Goal: Use online tool/utility: Utilize a website feature to perform a specific function

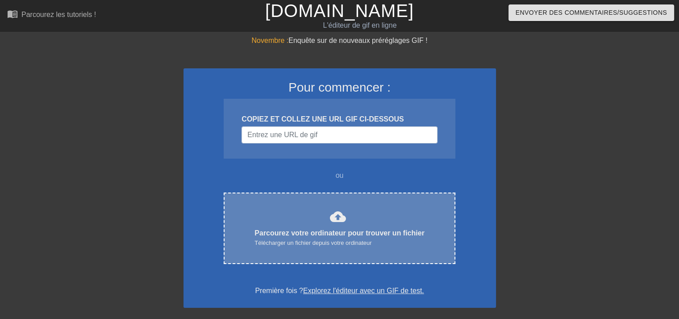
click at [308, 221] on div "cloud_upload Parcourez votre ordinateur pour trouver un fichier Télécharger un …" at bounding box center [339, 228] width 194 height 39
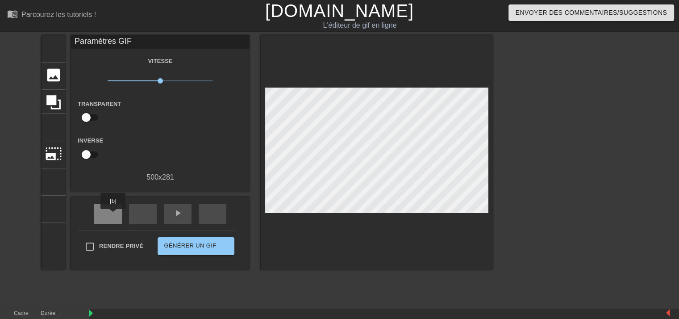
click at [113, 215] on div "retour rapide" at bounding box center [108, 214] width 28 height 20
click at [47, 76] on font "image" at bounding box center [53, 75] width 17 height 17
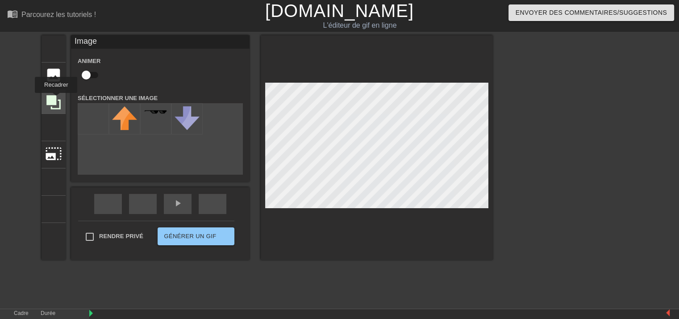
click at [55, 99] on icon at bounding box center [53, 102] width 14 height 14
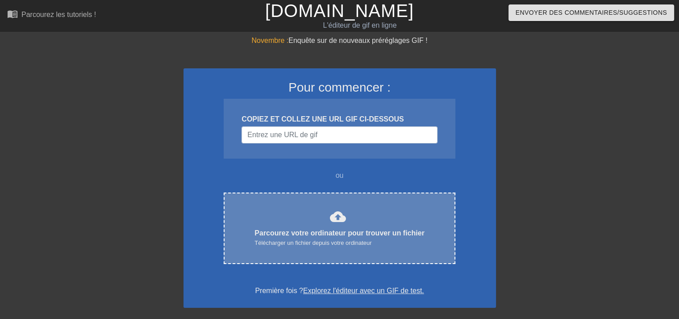
click at [349, 215] on div "cloud_upload Parcourez votre ordinateur pour trouver un fichier Télécharger un …" at bounding box center [339, 228] width 194 height 39
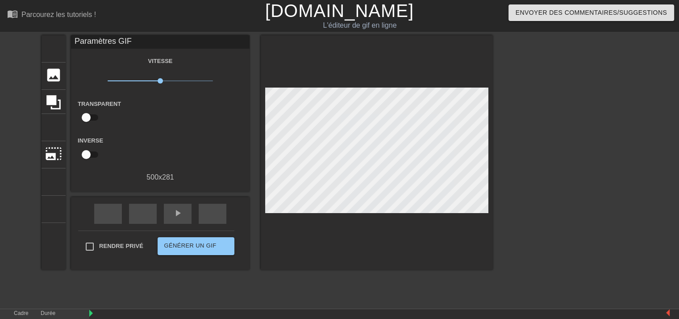
click at [106, 42] on font "Paramètres GIF" at bounding box center [103, 41] width 57 height 9
click at [54, 49] on font "titre" at bounding box center [87, 47] width 85 height 17
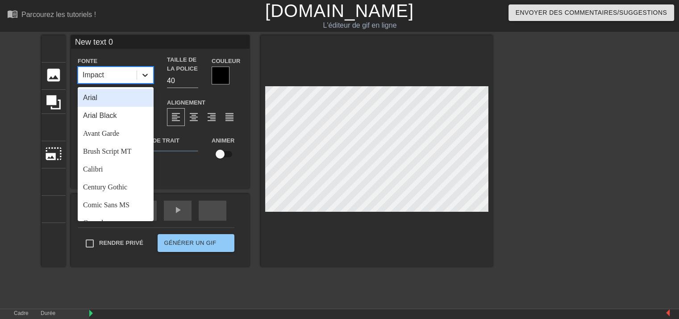
click at [146, 75] on icon at bounding box center [144, 75] width 5 height 3
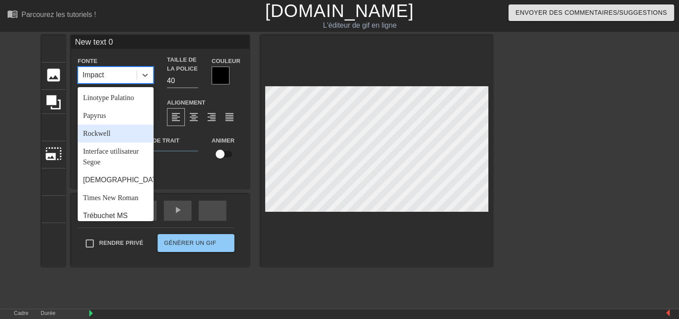
scroll to position [263, 0]
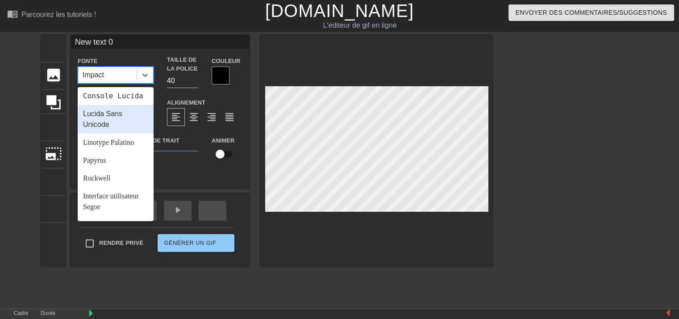
click at [116, 128] on font "Lucida Sans Unicode" at bounding box center [102, 119] width 39 height 18
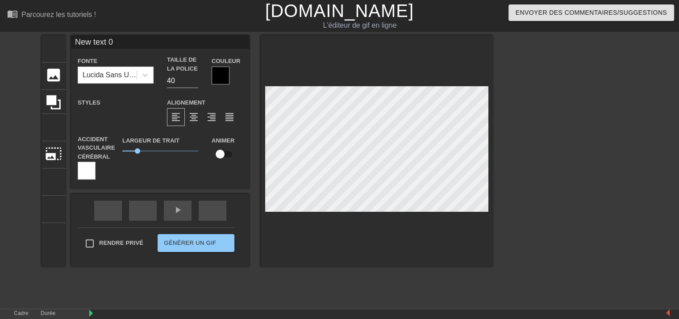
scroll to position [1, 1]
type input "C"
type textarea "C"
type input "C"
type textarea "C"
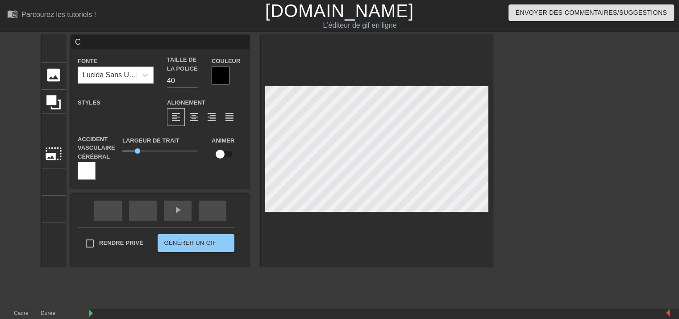
type input "C"
type textarea "C"
click at [195, 82] on input "39" at bounding box center [182, 81] width 31 height 14
click at [195, 82] on input "38" at bounding box center [182, 81] width 31 height 14
click at [195, 82] on input "37" at bounding box center [182, 81] width 31 height 14
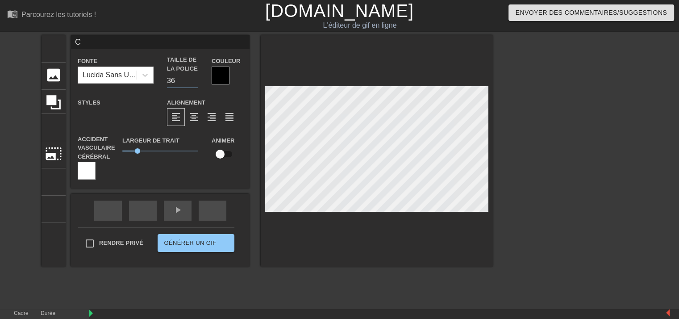
click at [195, 82] on input "36" at bounding box center [182, 81] width 31 height 14
type input "20"
click at [195, 82] on input "20" at bounding box center [182, 81] width 31 height 14
type input "C"
type textarea "C"
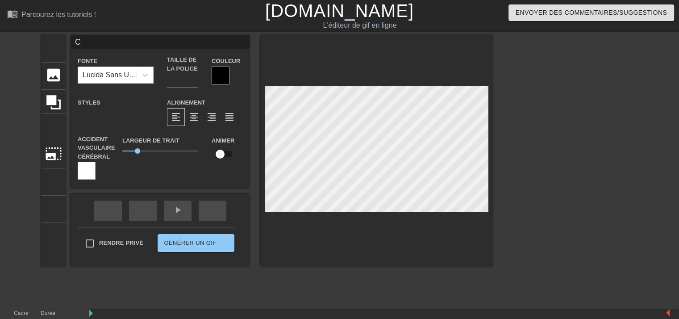
type input "C"
type textarea "C"
type input "C"
type textarea "C"
type input "C"
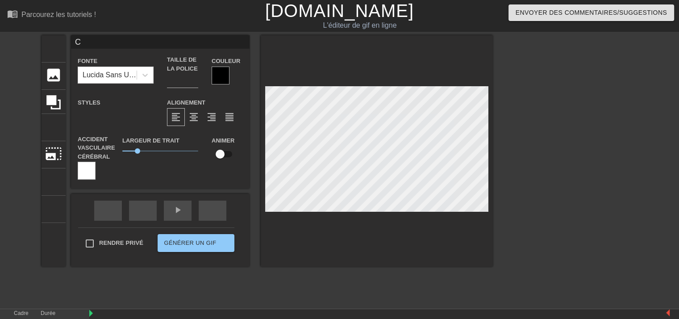
type textarea "C"
type input "C"
type textarea "C"
type input "C"
type textarea "C"
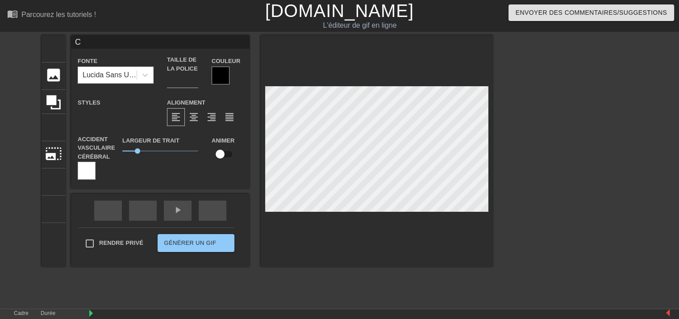
type input "C"
type textarea "C"
type input "C"
type textarea "C"
type input "C"
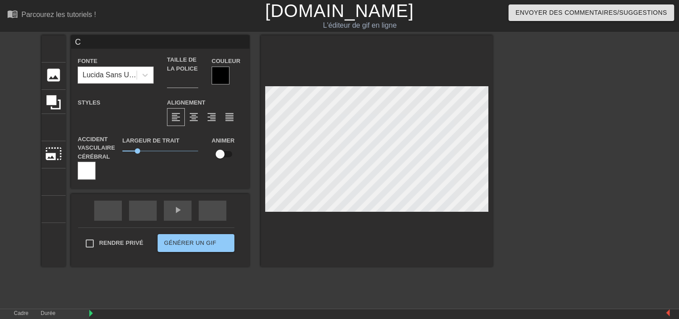
type textarea "C"
type input "C"
type textarea "C"
type input "C"
type textarea "C"
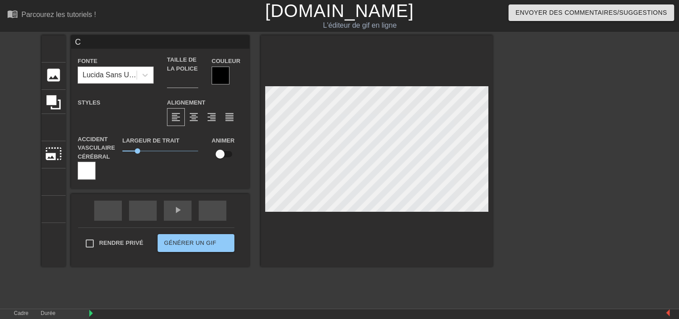
type input "C"
type textarea "C"
type input "C"
type textarea "C"
type input "C"
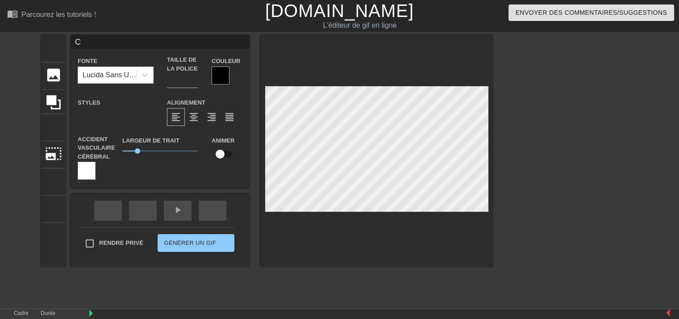
type textarea "C"
type input "C"
type textarea "C"
type input "C"
type textarea "C"
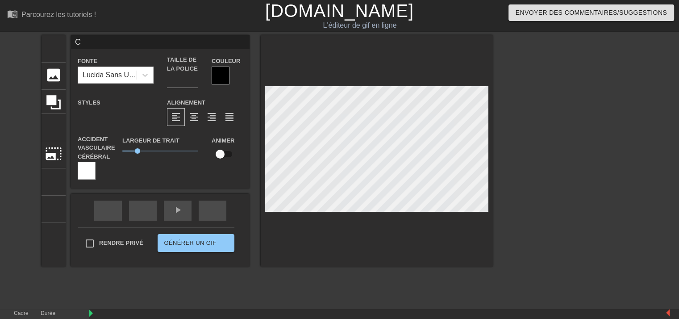
type input "C"
type textarea "C"
type input "C"
type textarea "C"
type input "C"
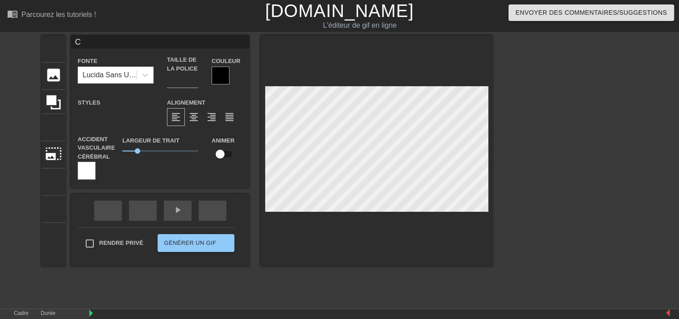
type textarea "C"
type input "C"
type textarea "C"
type input "C"
type textarea "C"
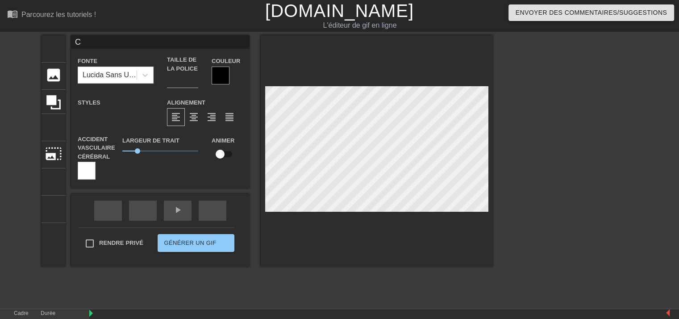
type input "C"
type textarea "C"
type input "C"
type textarea "C"
type input "C"
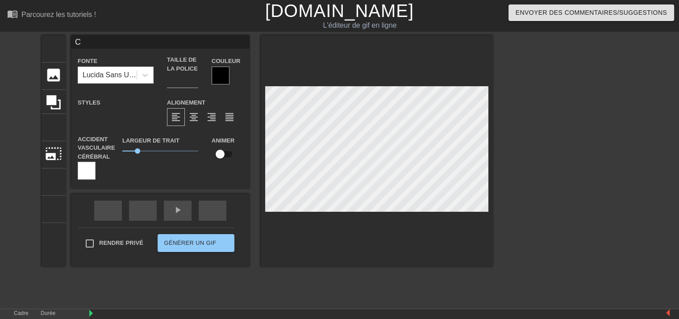
type textarea "C"
type input "C"
type textarea "C"
type input "C"
type textarea "C"
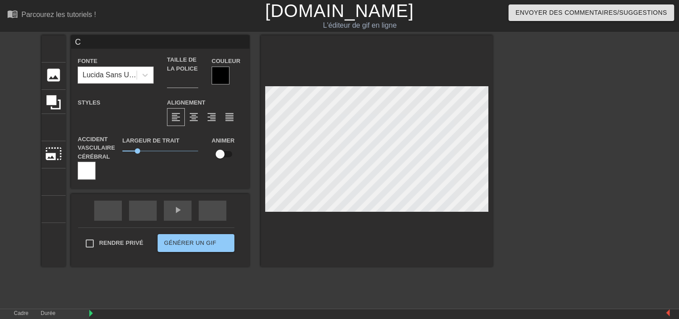
type input "C"
type textarea "C"
type input "C"
type textarea "C"
type input "C"
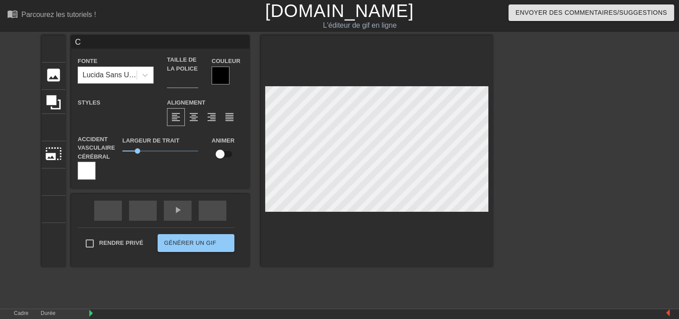
type textarea "C"
type input "C"
type textarea "C"
type input "C"
type textarea "C"
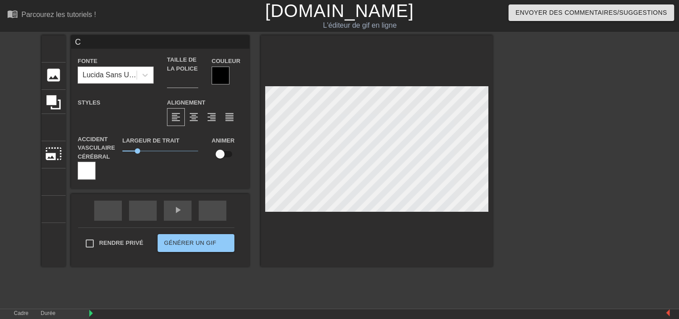
type input "C"
type textarea "C"
type input "C"
type textarea "C"
type input "C"
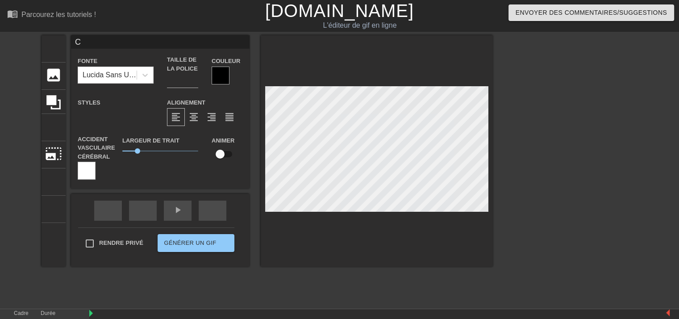
type textarea "C"
type input "C"
type textarea "C"
type input "C"
type textarea "C"
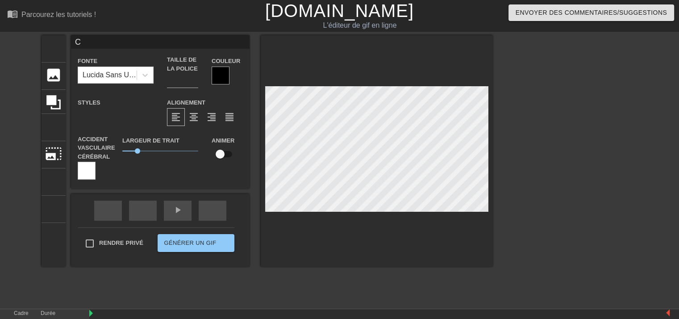
type input "C"
type textarea "C"
type input "C"
type textarea "C"
type input "C"
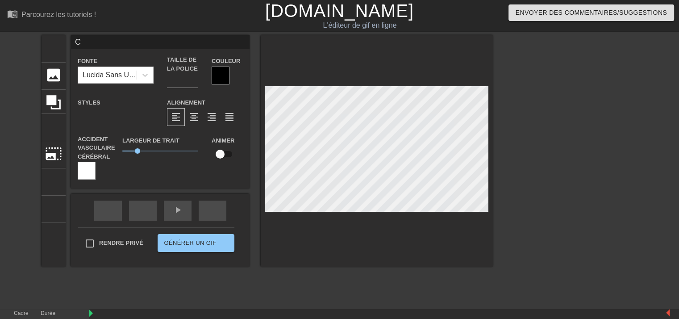
type textarea "C"
type input "C"
type textarea "C"
type input "C"
type textarea "C"
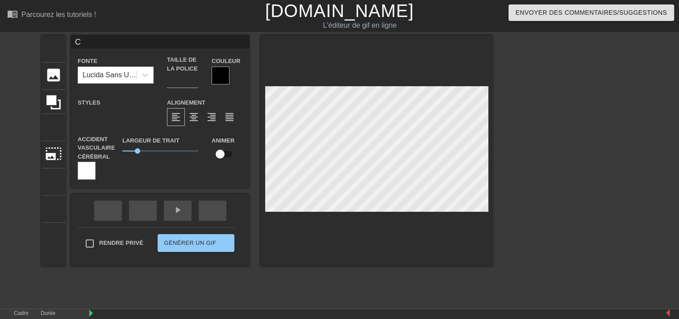
type input "C"
type textarea "C"
type input "C"
type textarea "C"
type input "C"
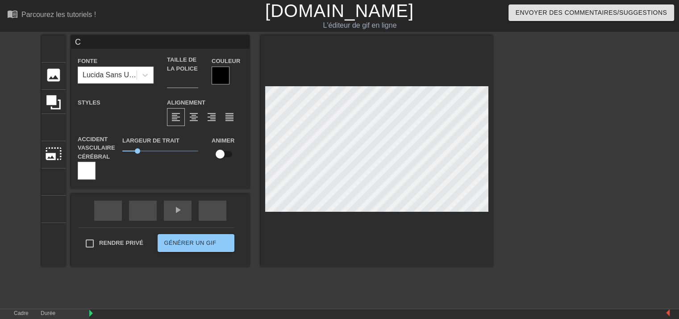
type textarea "C"
type input "C"
type textarea "C"
type input "C"
type textarea "C"
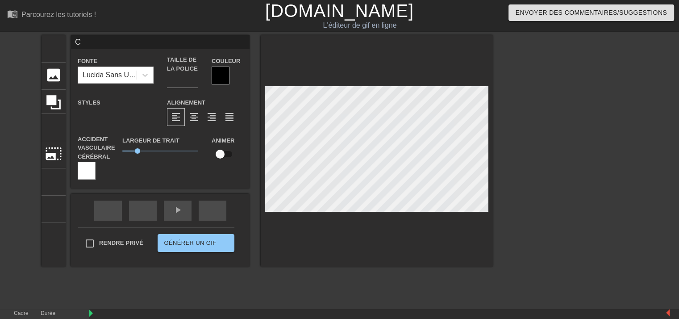
type input "C"
type textarea "C"
type input "C"
type textarea "C"
type input "C"
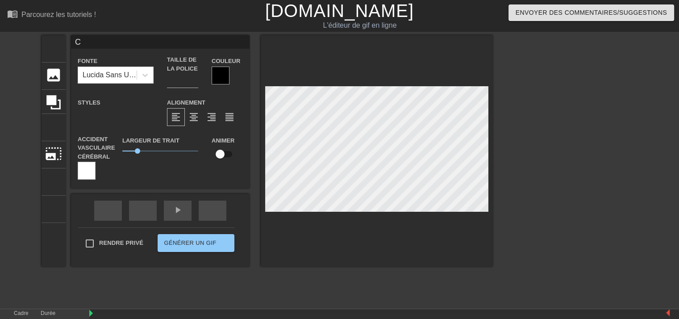
type textarea "C"
type input "C"
type textarea "C"
type input "C"
type textarea "C"
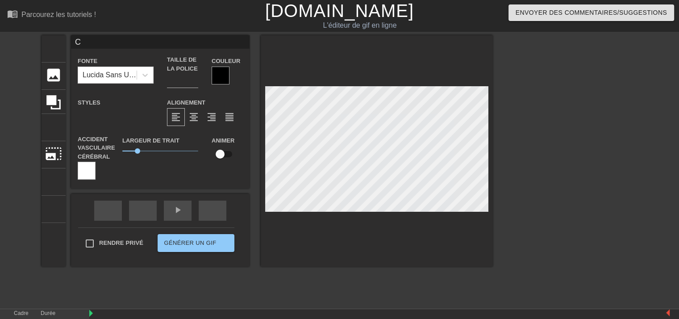
type input "C"
type textarea "C"
type input "C"
type textarea "C"
type input "C"
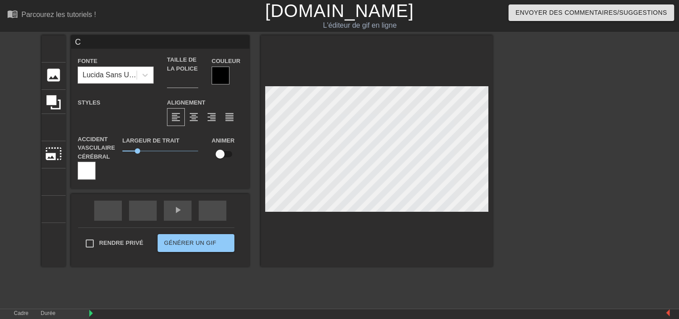
type textarea "C"
type input "C"
type textarea "C"
type input "C"
type textarea "C"
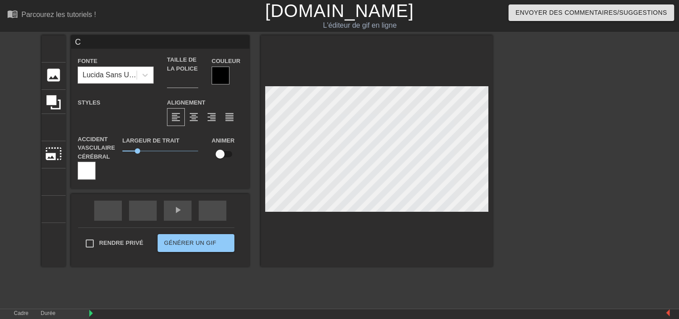
type input "C"
type textarea "C"
type input "C"
type textarea "C"
type input "C"
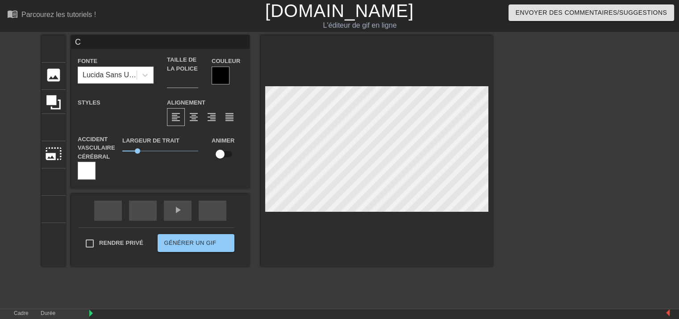
type textarea "C"
type input "C"
type textarea "C"
type input "C"
type textarea "C"
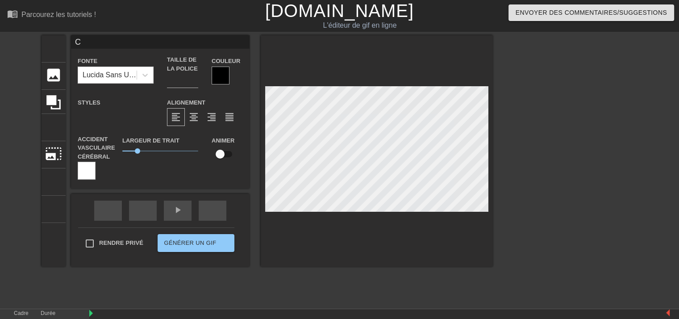
type input "C"
type textarea "C"
type input "C"
type textarea "C"
type input "C"
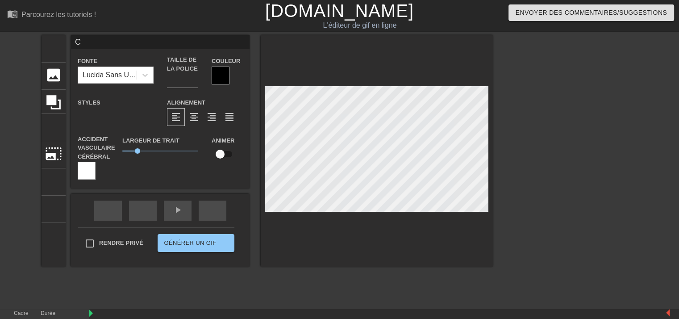
type textarea "C"
type input "C"
type textarea "C"
type input "C"
type textarea "C"
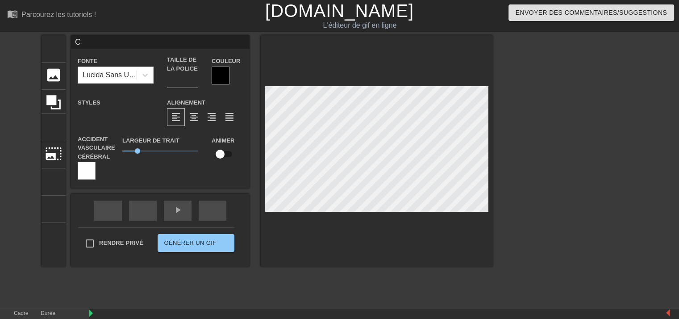
type input "C"
type textarea "C"
type input "C"
type textarea "C"
type input "C"
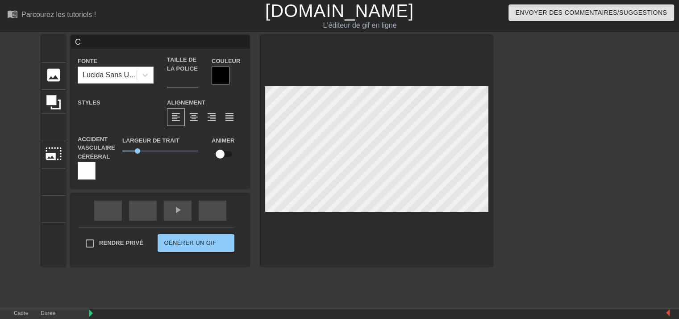
type textarea "C"
type input "C"
type textarea "C"
type input "C"
type textarea "C"
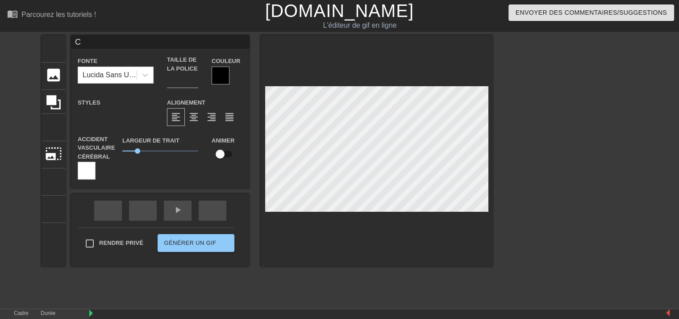
type input "C"
type textarea "C"
type input "C"
type textarea "C"
type input "C"
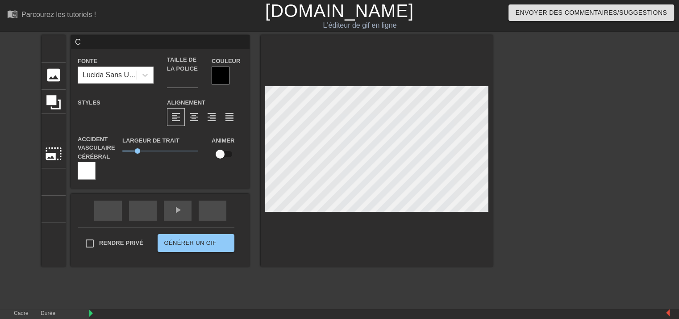
type textarea "C"
type input "C"
type textarea "C"
type input "C"
type textarea "C"
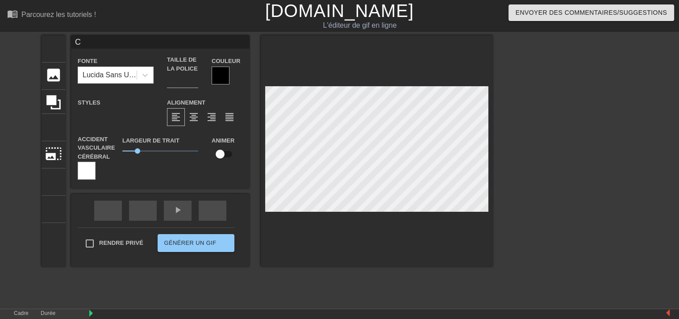
type input "C"
type textarea "C"
type input "C"
type textarea "C"
type input "C"
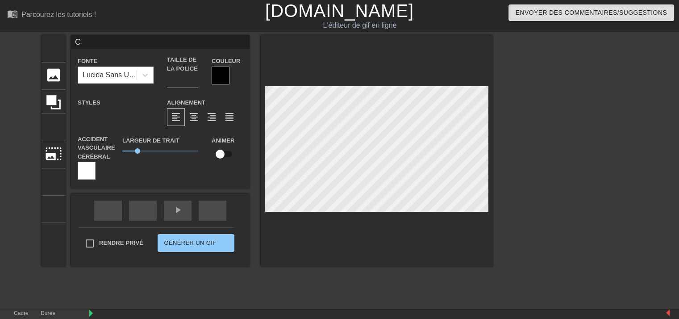
type textarea "C"
type input "C"
type textarea "C"
type input "C"
type textarea "C"
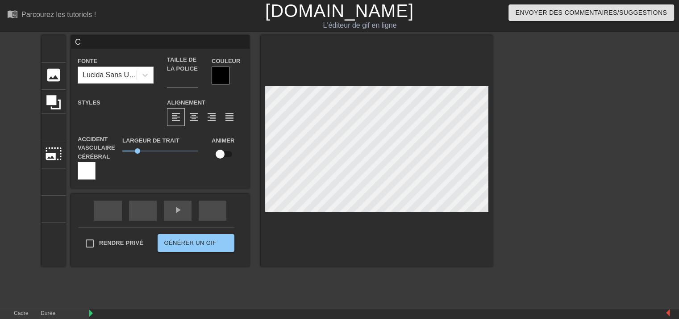
type input "C"
type textarea "C"
type input "C"
type textarea "C"
type input "C"
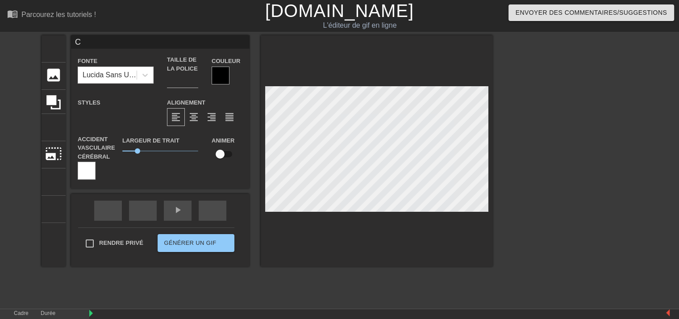
type textarea "C"
type input "C"
type textarea "C"
type input "C"
type textarea "C"
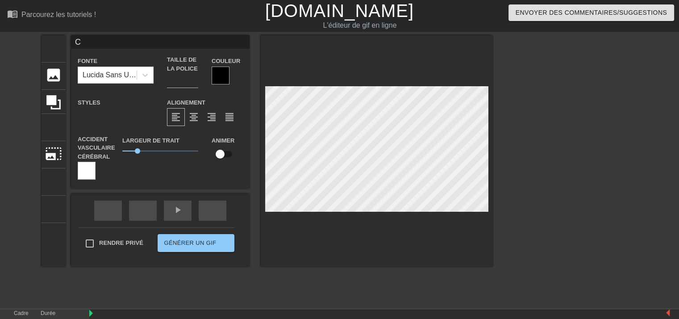
type input "C"
type textarea "C"
type input "C"
type textarea "C"
type input "C"
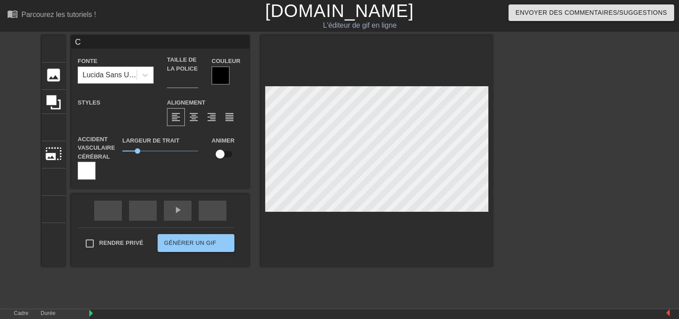
type textarea "C"
type input "C"
type textarea "C"
type input "C"
type textarea "C"
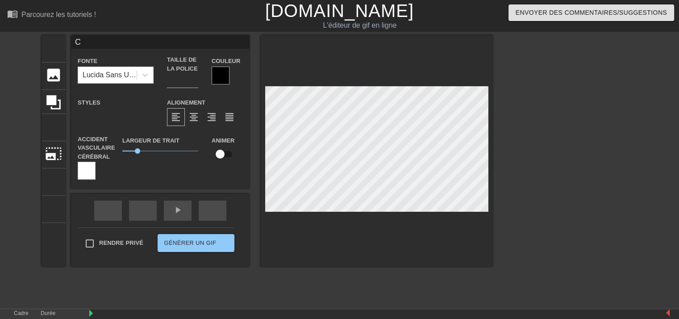
type input "C"
type textarea "C"
type input "C"
type textarea "C"
type input "C"
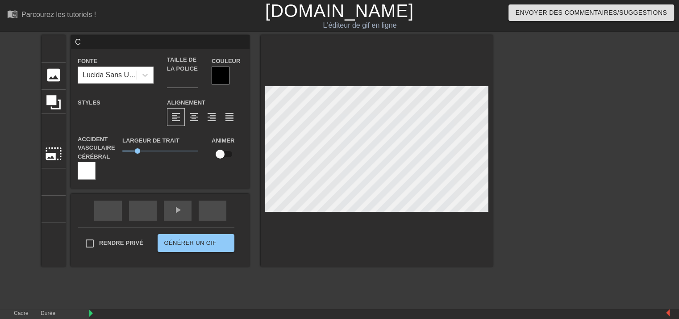
type textarea "C"
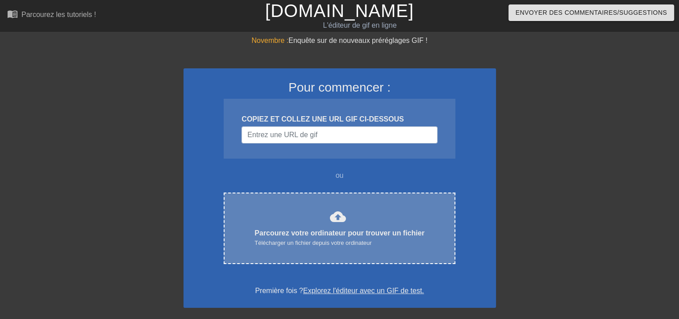
click at [341, 220] on font "cloud_upload" at bounding box center [338, 217] width 16 height 16
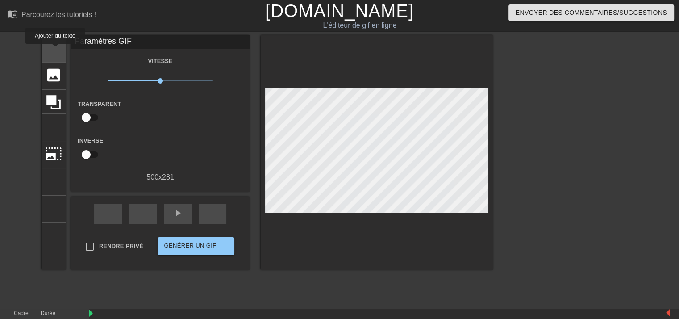
click at [55, 50] on font "titre" at bounding box center [87, 47] width 85 height 17
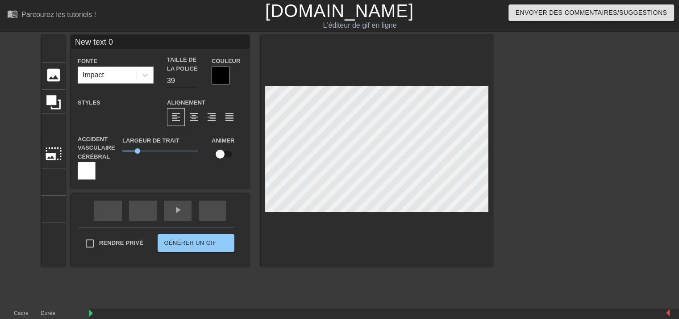
click at [195, 82] on input "39" at bounding box center [182, 81] width 31 height 14
type input "23"
click at [195, 82] on input "23" at bounding box center [182, 81] width 31 height 14
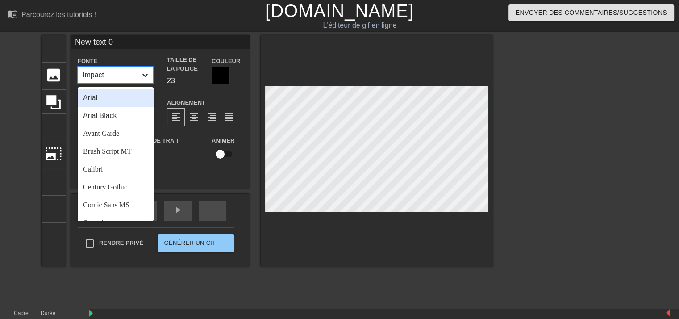
click at [146, 75] on icon at bounding box center [145, 75] width 9 height 9
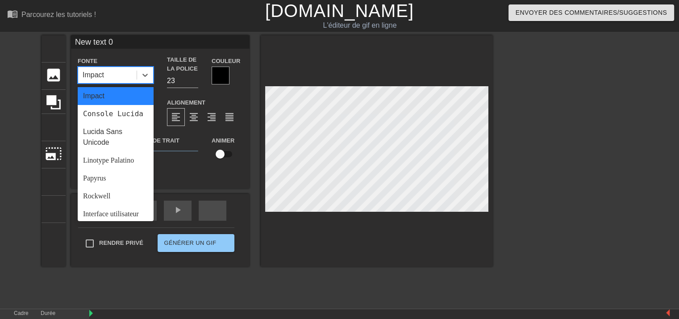
scroll to position [268, 0]
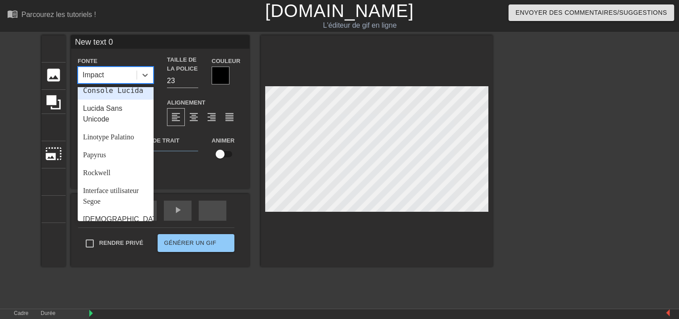
click at [102, 100] on div "Console Lucida" at bounding box center [116, 91] width 76 height 18
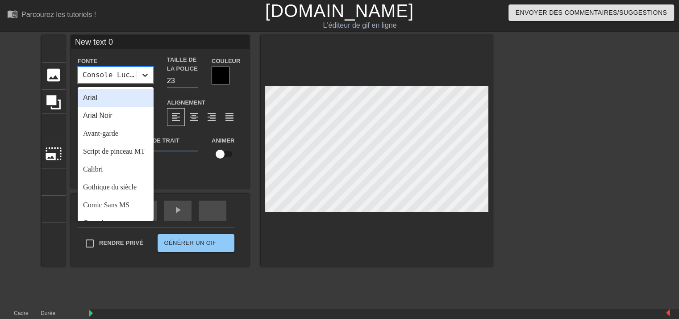
click at [145, 74] on icon at bounding box center [145, 75] width 9 height 9
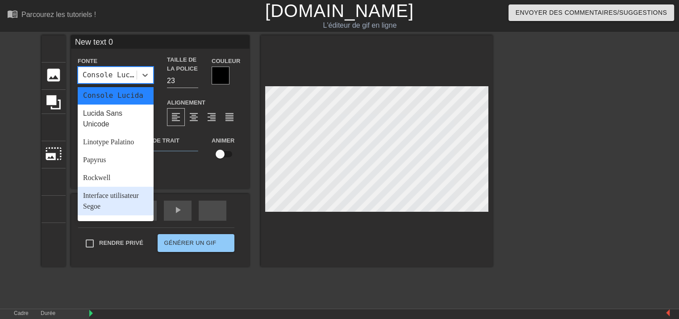
scroll to position [263, 0]
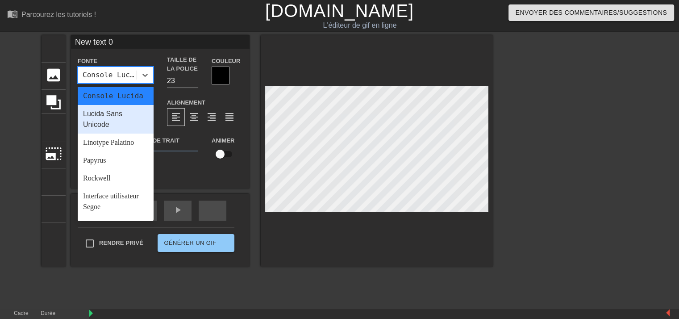
click at [109, 128] on font "Lucida Sans Unicode" at bounding box center [102, 119] width 39 height 18
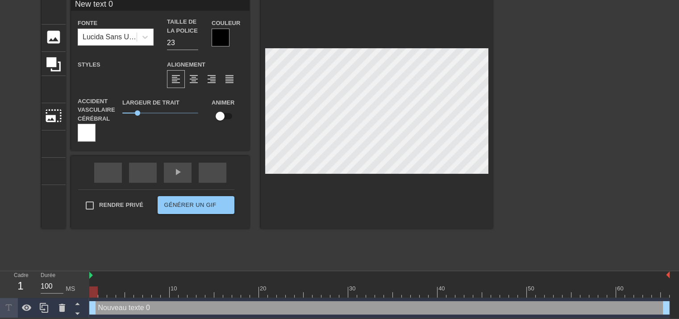
scroll to position [1, 1]
type input "CNew text 0"
type textarea "CNew text 0"
type input "New text 0"
type textarea "New text 0"
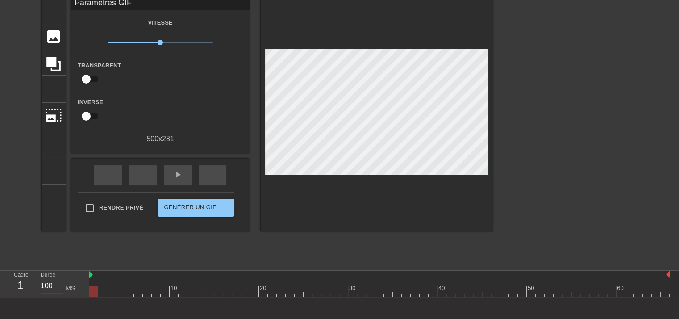
scroll to position [0, 0]
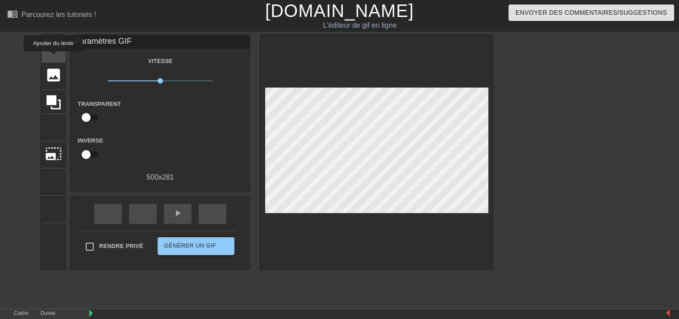
click at [54, 58] on div "titre ajouter_cercle" at bounding box center [54, 48] width 24 height 27
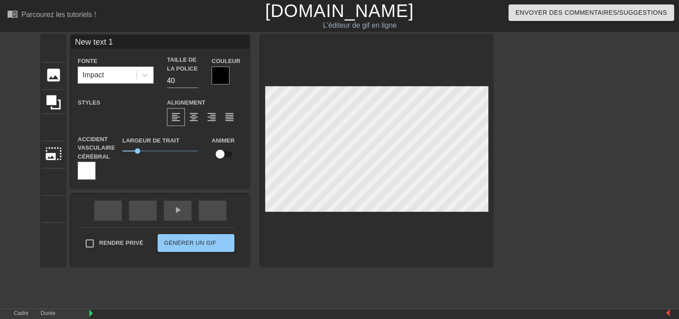
scroll to position [1, 1]
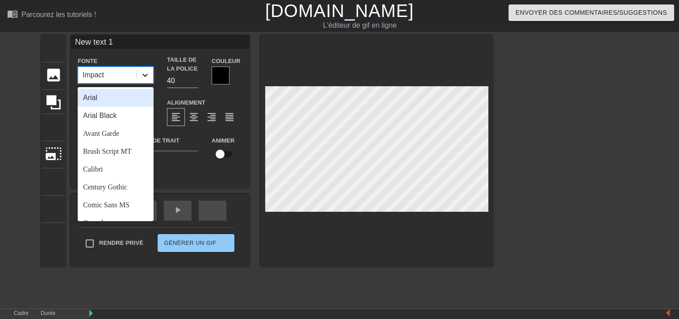
click at [145, 74] on icon at bounding box center [145, 75] width 9 height 9
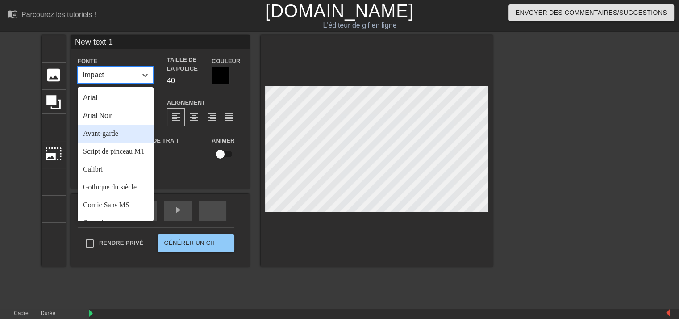
click at [114, 135] on font "Avant-garde" at bounding box center [100, 133] width 35 height 8
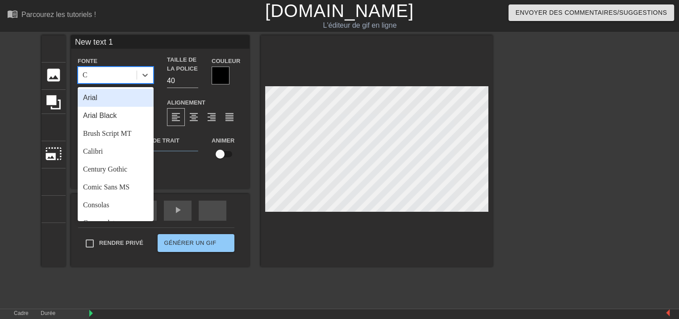
type input "C"
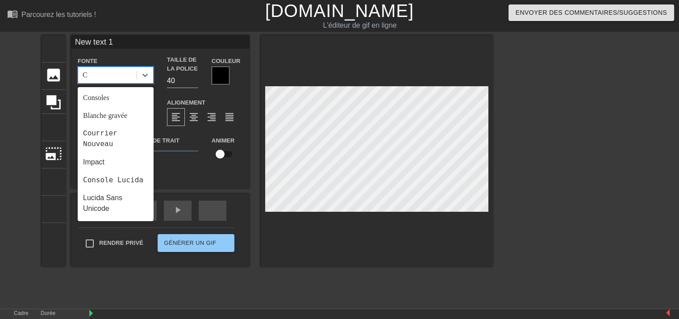
scroll to position [163, 0]
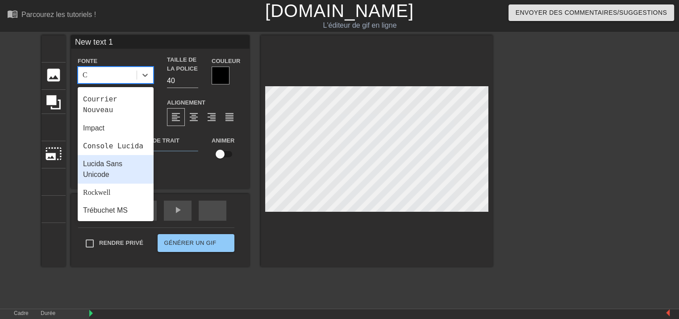
click at [111, 165] on font "Lucida Sans Unicode" at bounding box center [102, 169] width 39 height 18
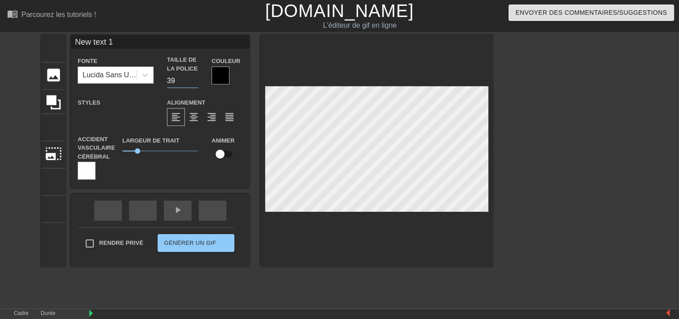
click at [196, 83] on input "39" at bounding box center [182, 81] width 31 height 14
click at [196, 83] on input "38" at bounding box center [182, 81] width 31 height 14
click at [196, 83] on input "37" at bounding box center [182, 81] width 31 height 14
click at [196, 83] on input "36" at bounding box center [182, 81] width 31 height 14
click at [196, 83] on input "35" at bounding box center [182, 81] width 31 height 14
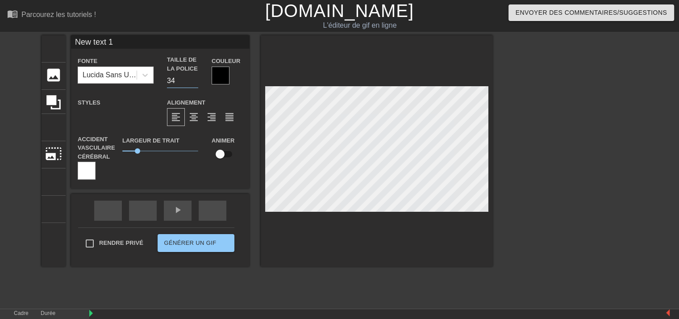
type input "34"
click at [196, 83] on input "34" at bounding box center [182, 81] width 31 height 14
click at [221, 78] on div at bounding box center [221, 76] width 18 height 18
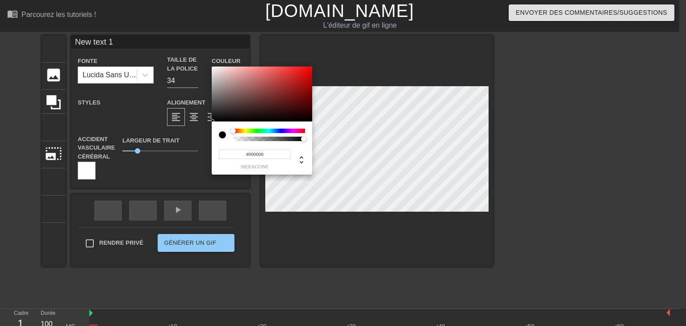
click at [267, 129] on div at bounding box center [269, 131] width 72 height 4
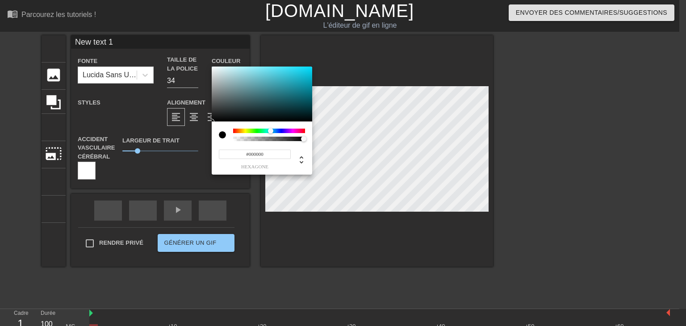
click at [271, 131] on div at bounding box center [273, 131] width 5 height 5
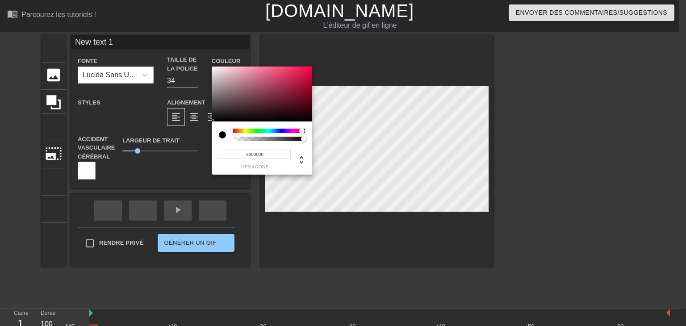
drag, startPoint x: 273, startPoint y: 131, endPoint x: 302, endPoint y: 131, distance: 29.0
click at [302, 131] on div at bounding box center [301, 130] width 5 height 5
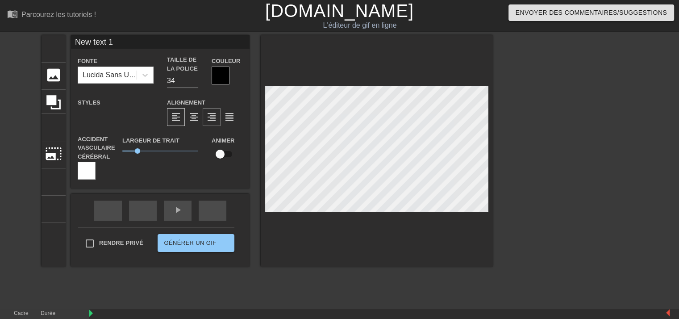
click at [212, 117] on font "format_align_right" at bounding box center [211, 117] width 11 height 11
type input "ew text 1"
type textarea "ew text 1"
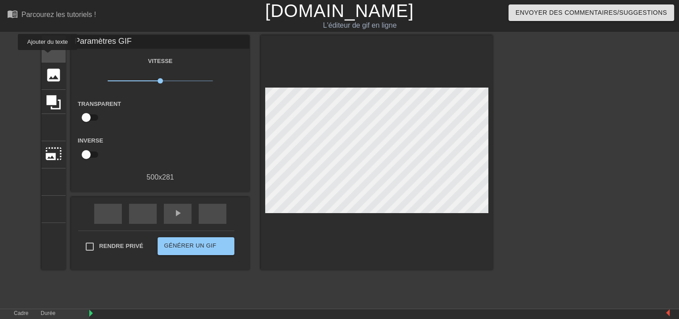
click at [48, 56] on div "titre ajouter_cercle" at bounding box center [54, 48] width 24 height 27
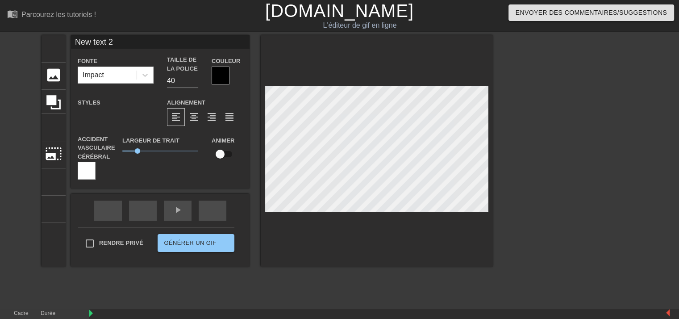
scroll to position [12, 0]
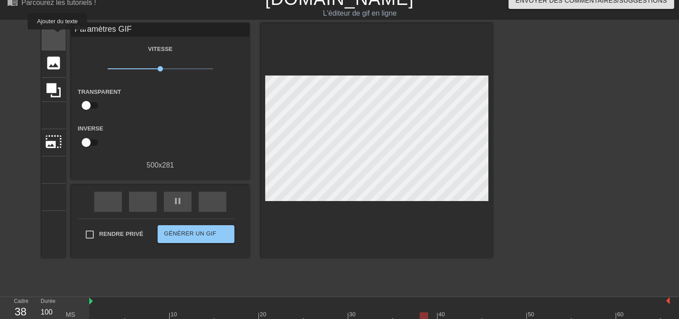
click at [58, 36] on font "titre" at bounding box center [87, 35] width 85 height 17
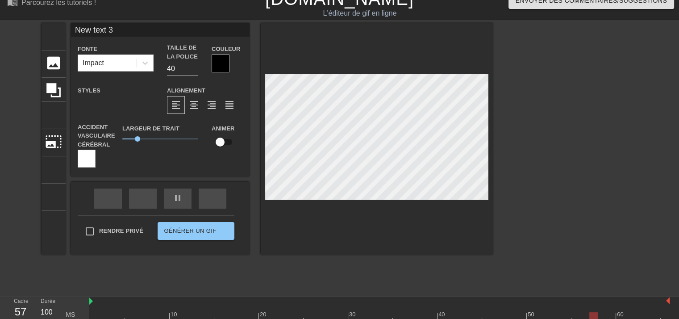
scroll to position [1, 1]
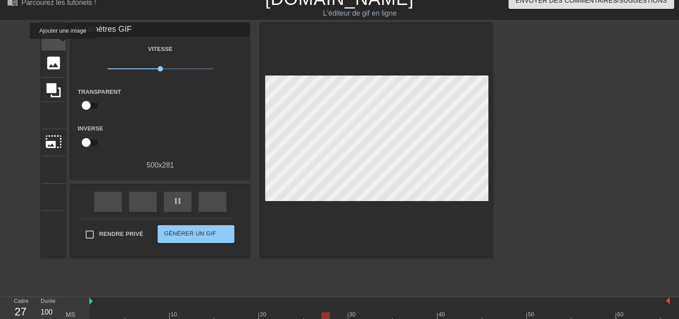
click at [50, 45] on div "titre ajouter_cercle" at bounding box center [54, 36] width 24 height 27
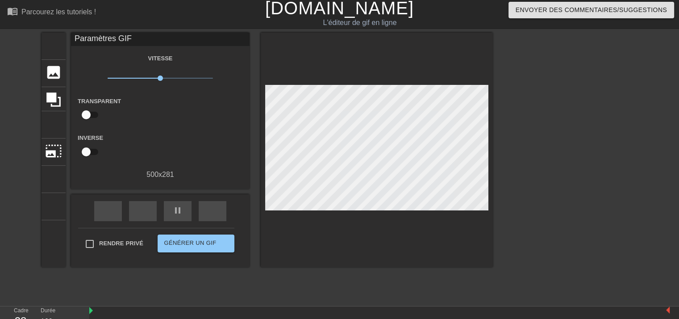
scroll to position [0, 0]
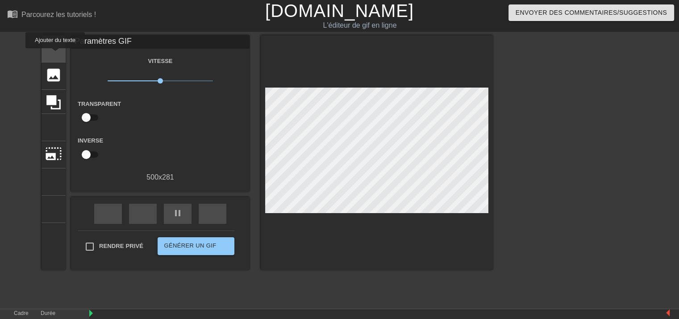
click at [55, 54] on font "titre" at bounding box center [87, 47] width 85 height 17
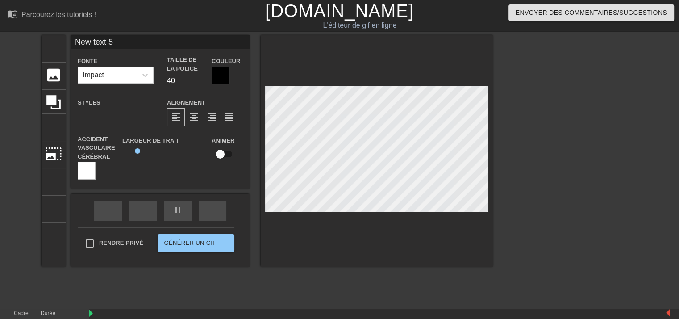
scroll to position [1, 1]
click at [52, 46] on font "titre" at bounding box center [87, 47] width 85 height 17
type input "New text 6"
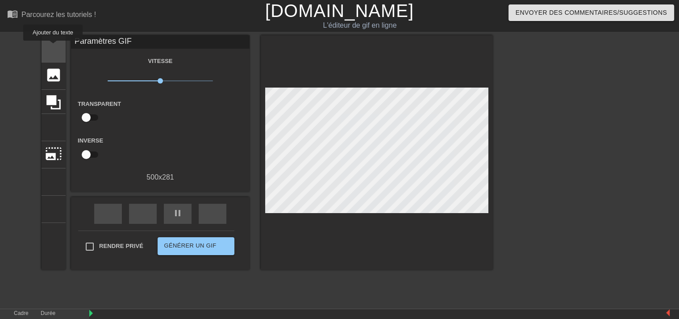
click at [53, 47] on font "titre" at bounding box center [87, 47] width 85 height 17
